Goal: Find specific page/section: Find specific page/section

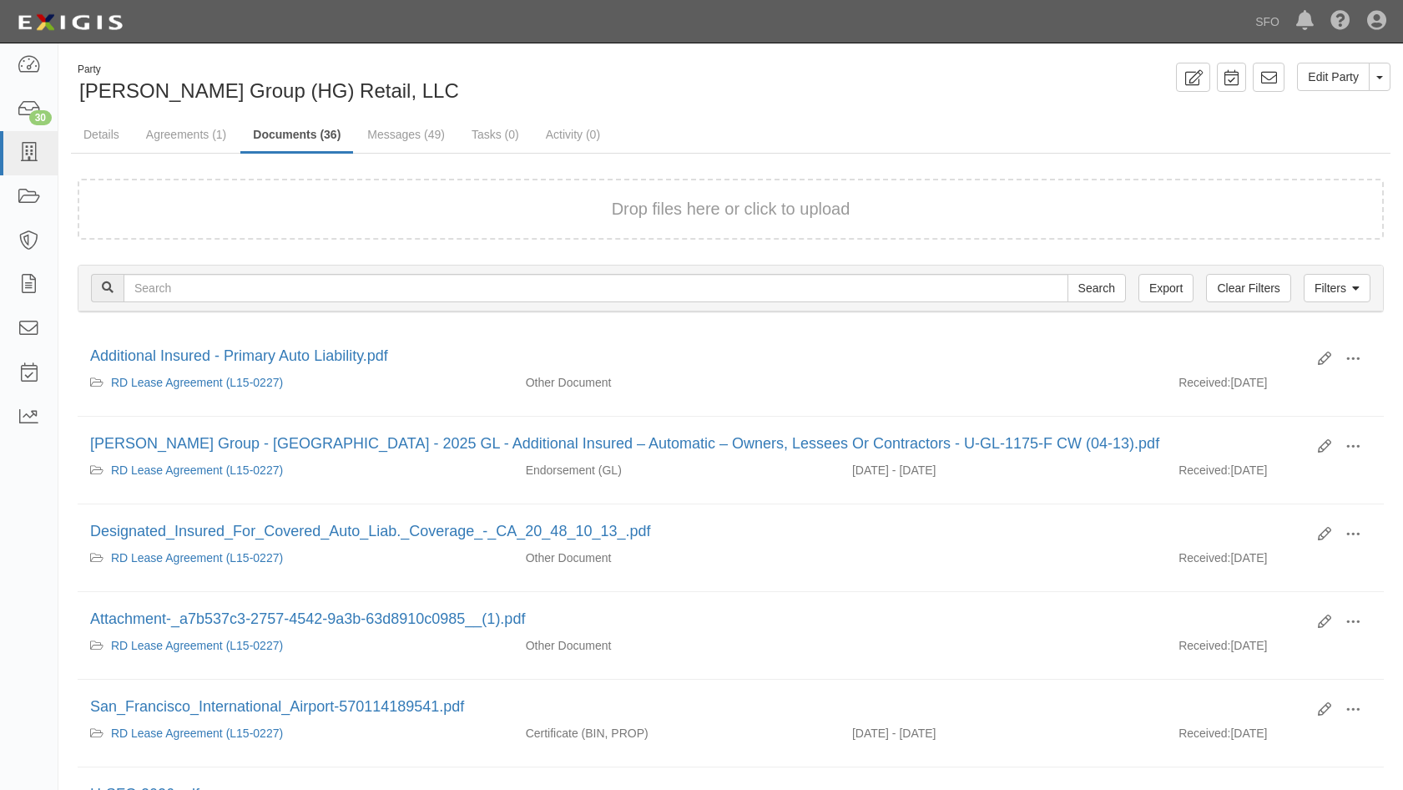
scroll to position [167, 0]
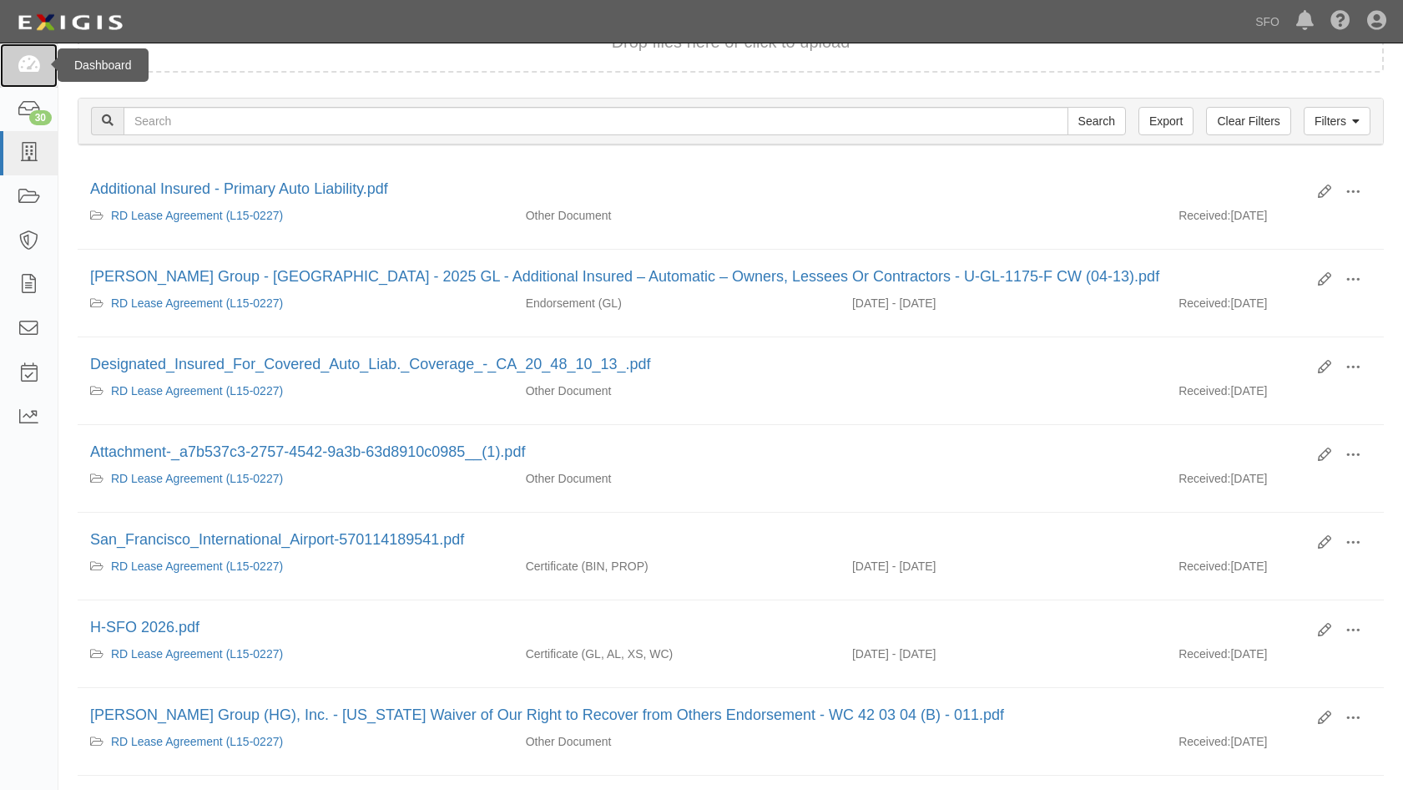
click at [28, 69] on icon at bounding box center [28, 65] width 23 height 19
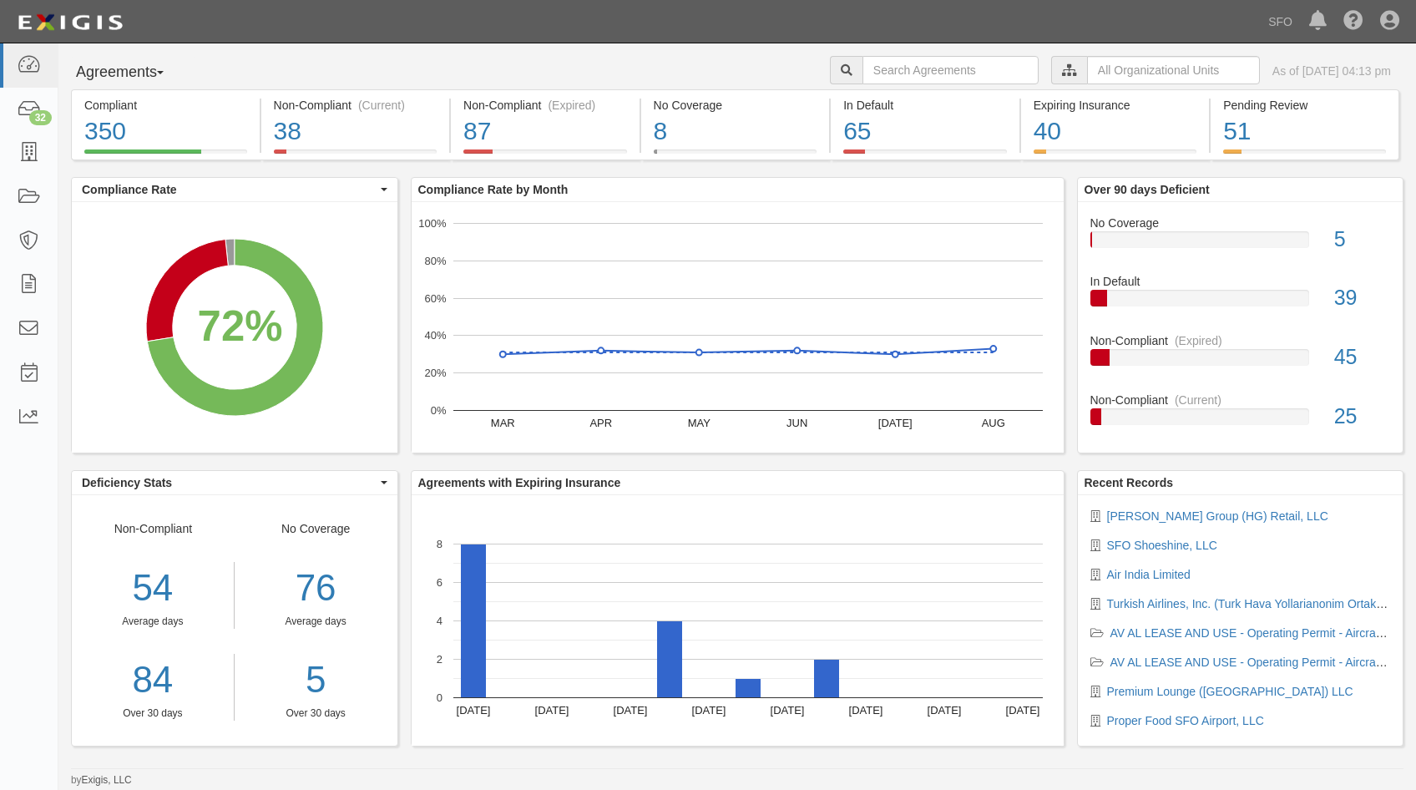
click at [139, 76] on button "Agreements" at bounding box center [133, 72] width 125 height 33
click at [152, 106] on link "Parties" at bounding box center [138, 107] width 132 height 22
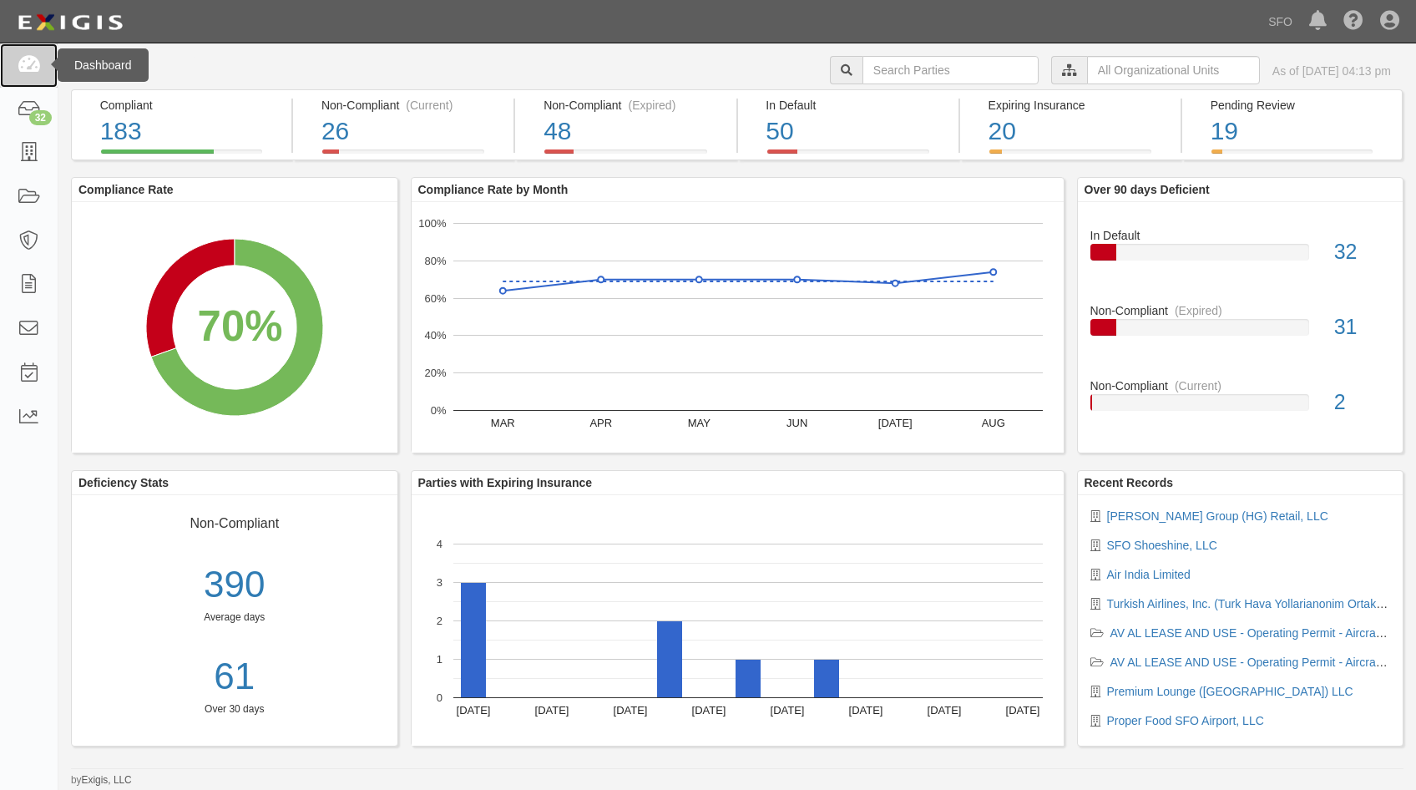
click at [37, 53] on link at bounding box center [29, 65] width 58 height 44
